Goal: Task Accomplishment & Management: Complete application form

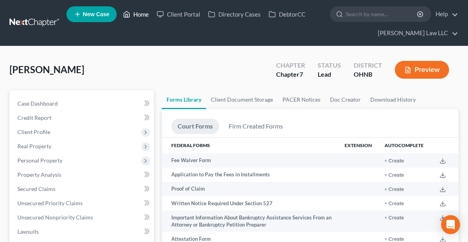
click at [137, 16] on link "Home" at bounding box center [136, 14] width 34 height 14
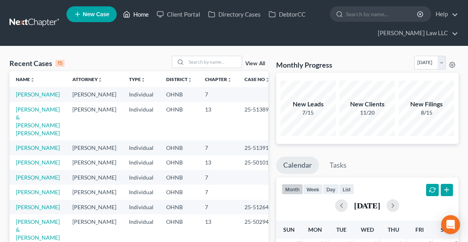
click at [135, 13] on link "Home" at bounding box center [136, 14] width 34 height 14
click at [203, 59] on input "search" at bounding box center [213, 61] width 55 height 11
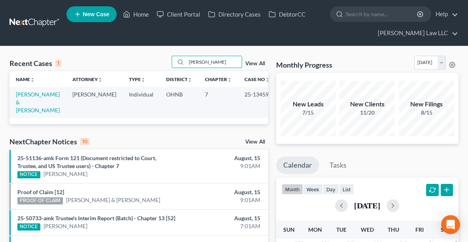
type input "DOMEC"
click at [25, 96] on link "[PERSON_NAME] & [PERSON_NAME]" at bounding box center [38, 102] width 44 height 23
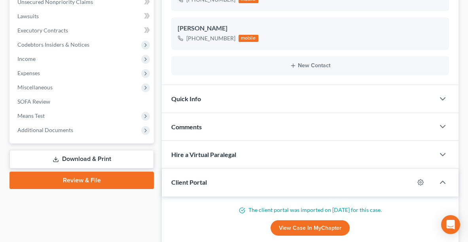
scroll to position [244, 0]
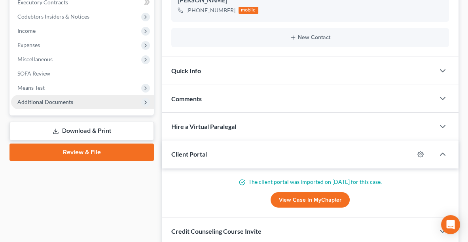
click at [52, 104] on span "Additional Documents" at bounding box center [82, 102] width 143 height 14
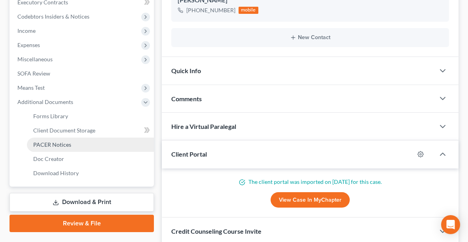
click at [52, 146] on span "PACER Notices" at bounding box center [52, 144] width 38 height 7
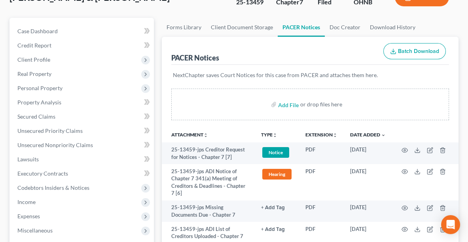
scroll to position [74, 0]
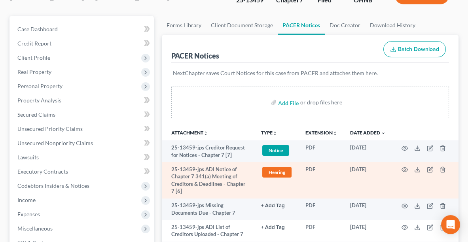
click at [417, 172] on td at bounding box center [425, 180] width 66 height 36
click at [416, 168] on icon at bounding box center [417, 169] width 6 height 6
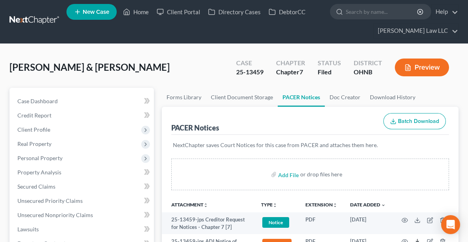
scroll to position [2, 0]
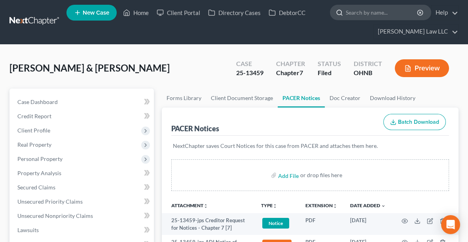
click at [349, 14] on input "search" at bounding box center [382, 12] width 72 height 15
click at [130, 11] on icon at bounding box center [126, 12] width 7 height 9
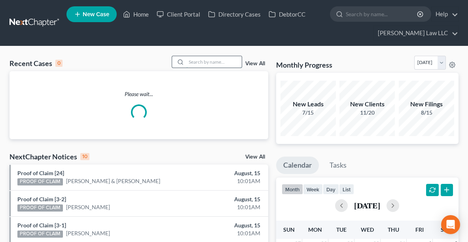
click at [203, 61] on input "search" at bounding box center [213, 61] width 55 height 11
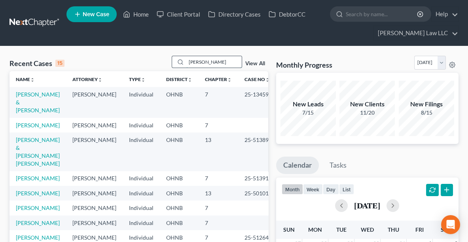
type input "louie"
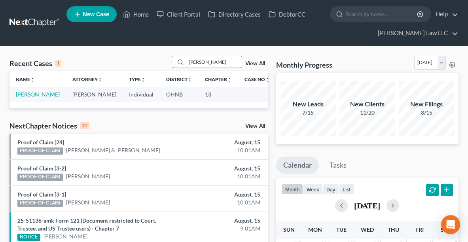
click at [32, 96] on link "[PERSON_NAME]" at bounding box center [38, 94] width 44 height 7
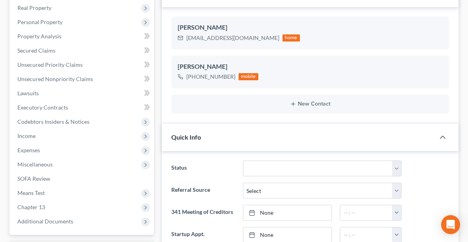
scroll to position [138, 0]
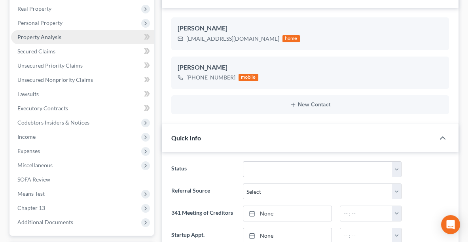
click at [38, 38] on span "Property Analysis" at bounding box center [39, 37] width 44 height 7
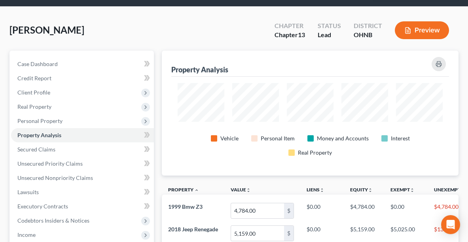
scroll to position [39, 0]
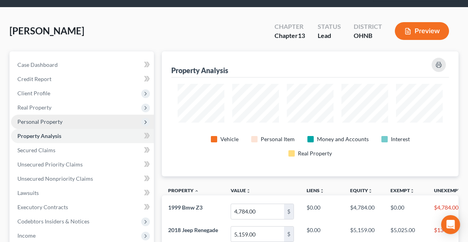
click at [28, 122] on span "Personal Property" at bounding box center [39, 121] width 45 height 7
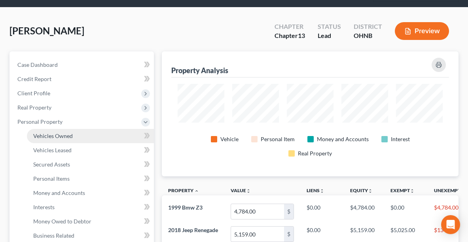
click at [58, 138] on link "Vehicles Owned" at bounding box center [90, 136] width 127 height 14
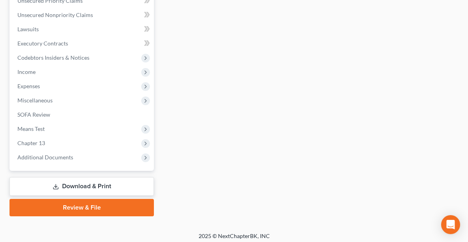
scroll to position [346, 0]
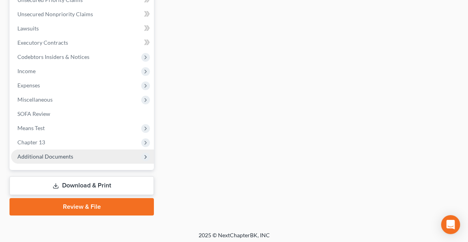
click at [50, 157] on span "Additional Documents" at bounding box center [45, 156] width 56 height 7
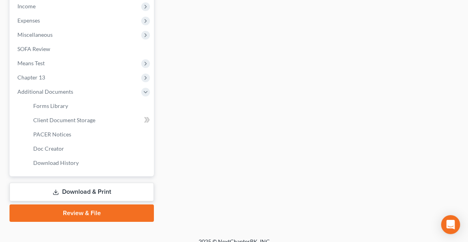
scroll to position [276, 0]
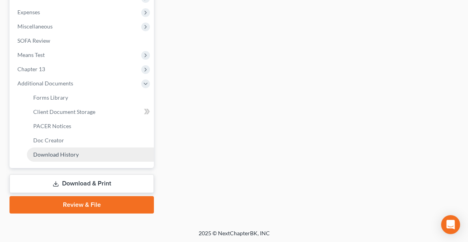
click at [59, 152] on span "Download History" at bounding box center [55, 154] width 45 height 7
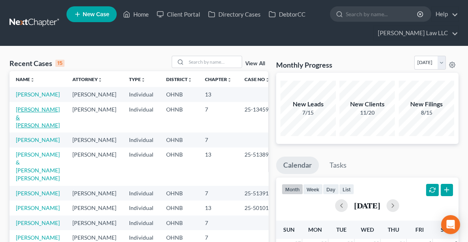
click at [42, 116] on link "[PERSON_NAME] & [PERSON_NAME]" at bounding box center [38, 117] width 44 height 23
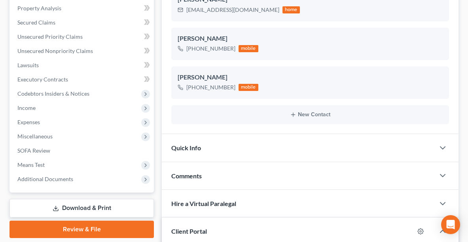
scroll to position [161, 0]
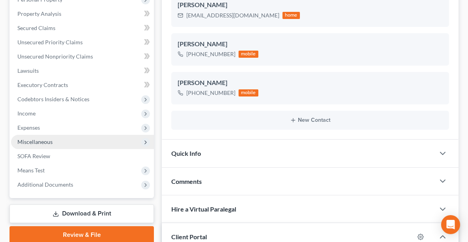
click at [56, 144] on span "Miscellaneous" at bounding box center [82, 142] width 143 height 14
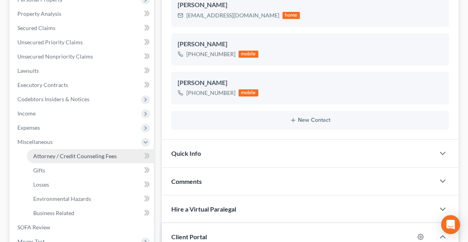
click at [64, 158] on link "Attorney / Credit Counseling Fees" at bounding box center [90, 156] width 127 height 14
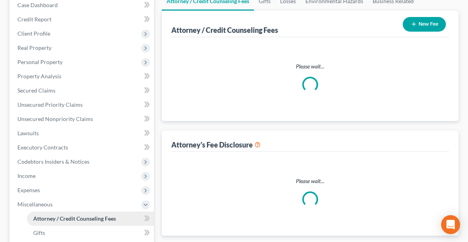
select select "0"
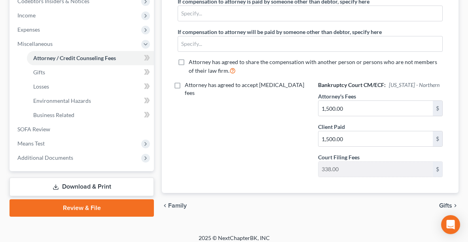
scroll to position [259, 0]
click at [110, 212] on link "Review & File" at bounding box center [81, 207] width 144 height 17
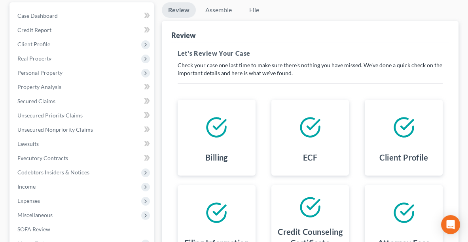
scroll to position [61, 0]
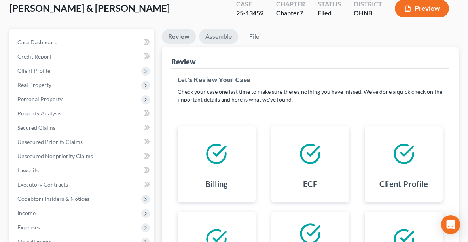
click at [221, 34] on link "Assemble" at bounding box center [218, 36] width 39 height 15
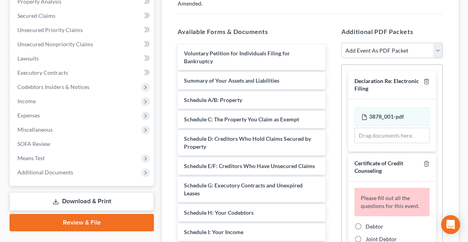
scroll to position [174, 0]
click at [422, 77] on div at bounding box center [424, 84] width 9 height 15
click at [423, 78] on icon "button" at bounding box center [426, 81] width 6 height 6
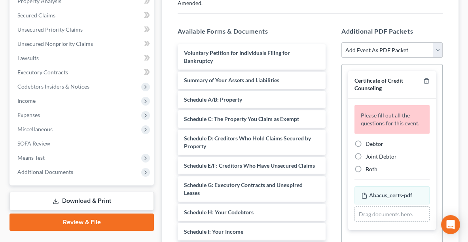
click at [422, 77] on div at bounding box center [424, 84] width 9 height 15
click at [425, 78] on icon "button" at bounding box center [426, 81] width 6 height 6
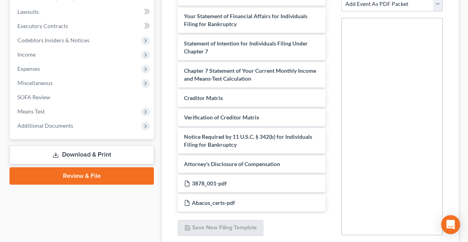
scroll to position [227, 0]
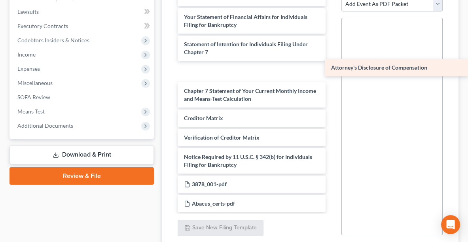
drag, startPoint x: 258, startPoint y: 167, endPoint x: 412, endPoint y: 71, distance: 180.8
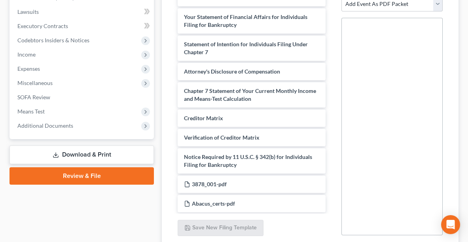
scroll to position [170, 0]
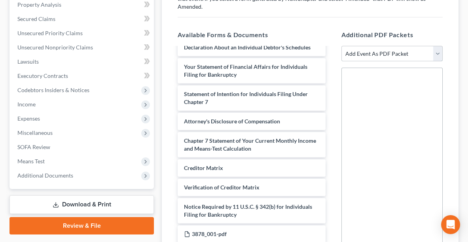
click at [369, 46] on select "Add Event As PDF Packet 20 Largest Unsecured Creditors Amended List of Creditor…" at bounding box center [391, 54] width 101 height 16
select select "12"
click at [341, 46] on select "Add Event As PDF Packet 20 Largest Unsecured Creditors Amended List of Creditor…" at bounding box center [391, 54] width 101 height 16
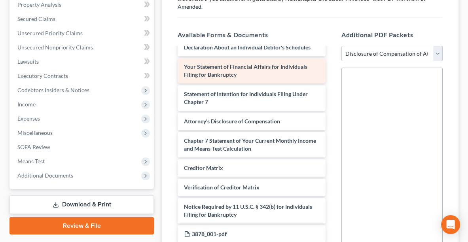
select select
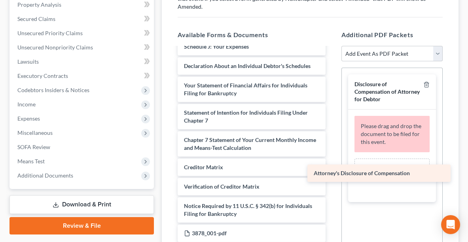
scroll to position [216, 0]
drag, startPoint x: 249, startPoint y: 120, endPoint x: 395, endPoint y: 176, distance: 156.9
click at [332, 176] on div "Attorney's Disclosure of Compensation Voluntary Petition for Individuals Filing…" at bounding box center [251, 51] width 161 height 422
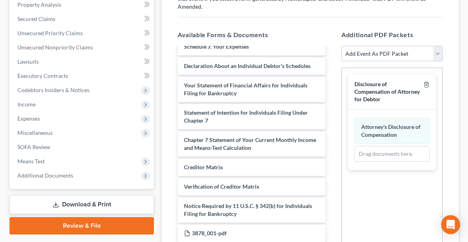
scroll to position [275, 0]
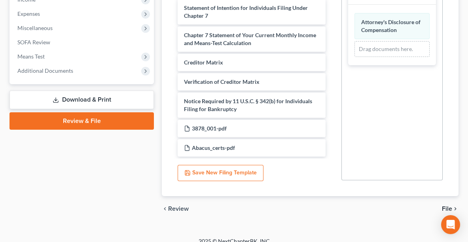
click at [446, 206] on span "File" at bounding box center [447, 209] width 10 height 6
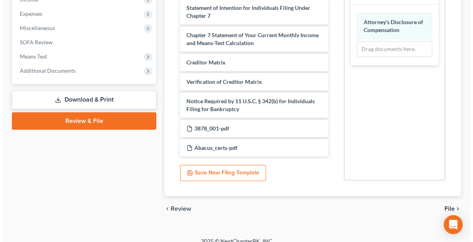
scroll to position [191, 0]
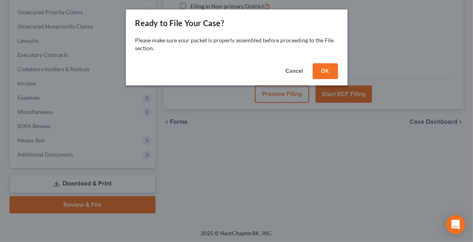
click at [326, 70] on button "OK" at bounding box center [324, 71] width 25 height 16
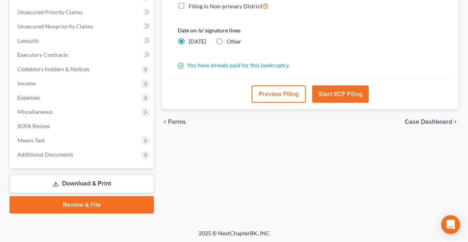
click at [333, 95] on button "Start ECF Filing" at bounding box center [340, 93] width 57 height 17
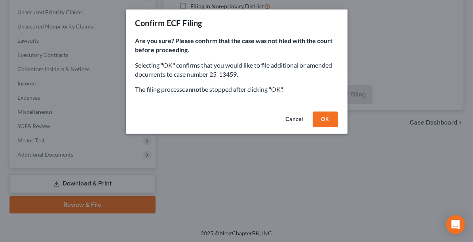
click at [330, 122] on button "OK" at bounding box center [324, 120] width 25 height 16
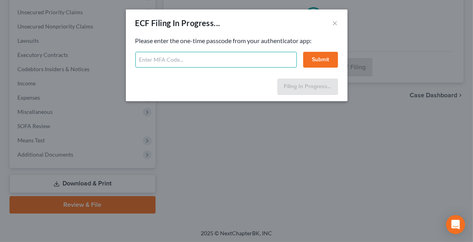
click at [202, 62] on input "text" at bounding box center [215, 60] width 161 height 16
type input "504975"
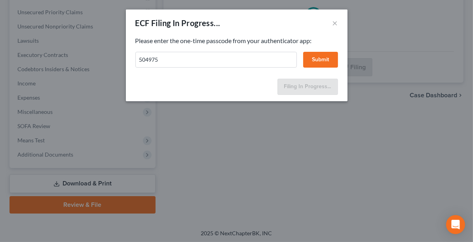
click at [322, 55] on button "Submit" at bounding box center [320, 60] width 35 height 16
